Goal: Information Seeking & Learning: Learn about a topic

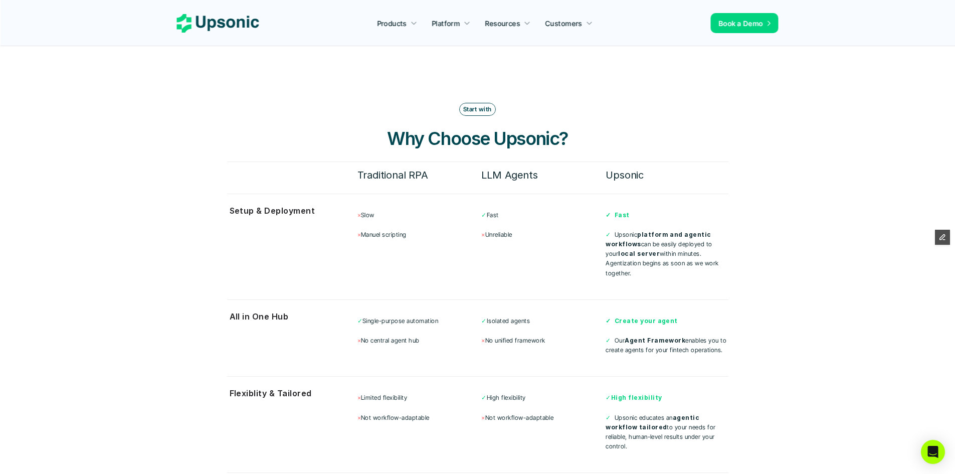
scroll to position [2455, 0]
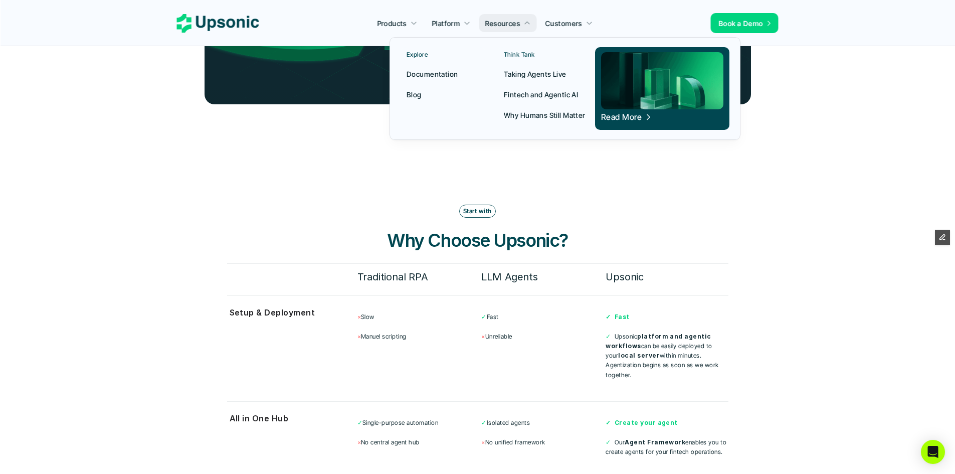
click at [542, 73] on p "Taking Agents Live" at bounding box center [535, 74] width 63 height 11
click at [548, 95] on p "Fintech and Agentic AI" at bounding box center [541, 94] width 74 height 11
click at [626, 122] on link "Read More" at bounding box center [662, 88] width 134 height 83
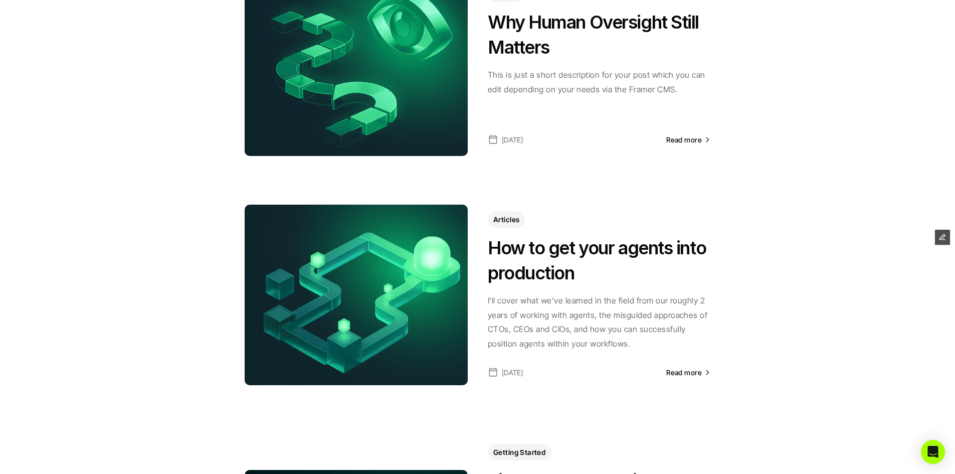
scroll to position [251, 0]
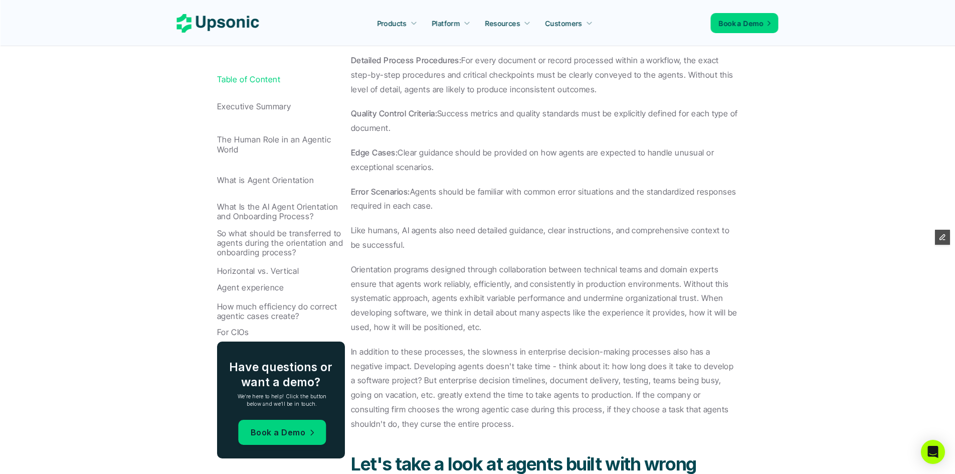
scroll to position [2257, 0]
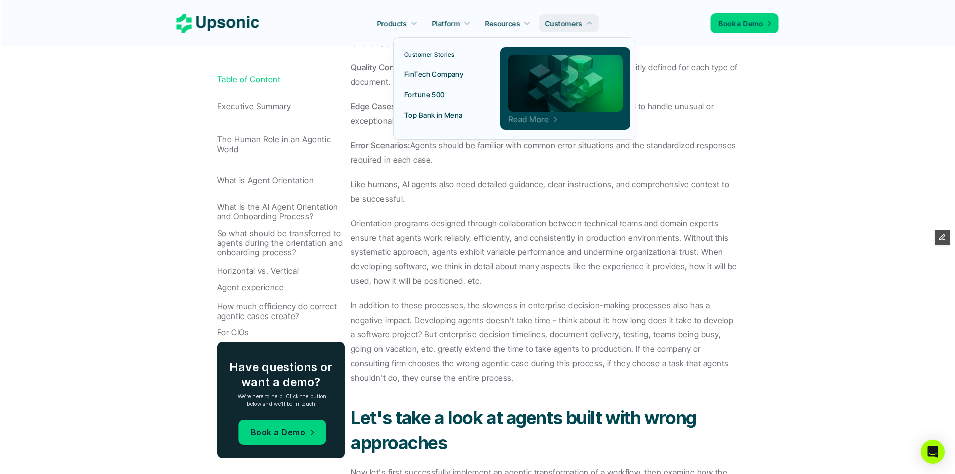
click at [533, 121] on p "Read More" at bounding box center [529, 119] width 41 height 3
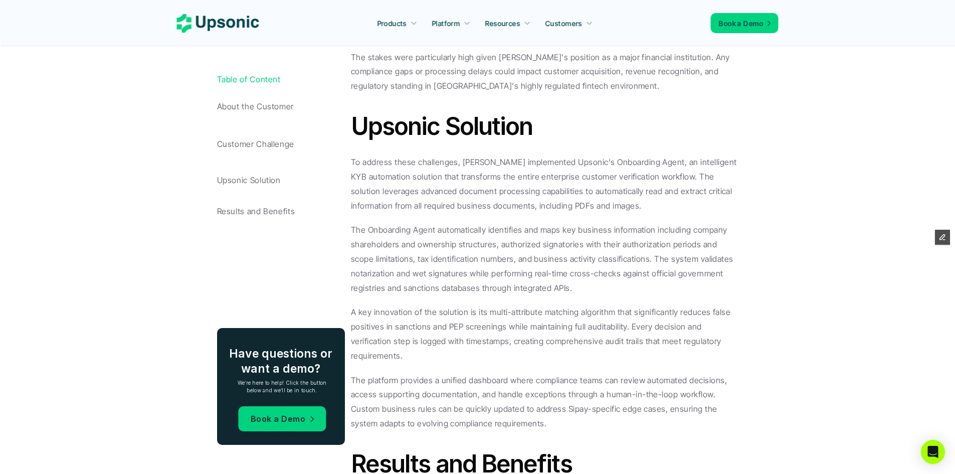
scroll to position [1003, 0]
